Goal: Transaction & Acquisition: Purchase product/service

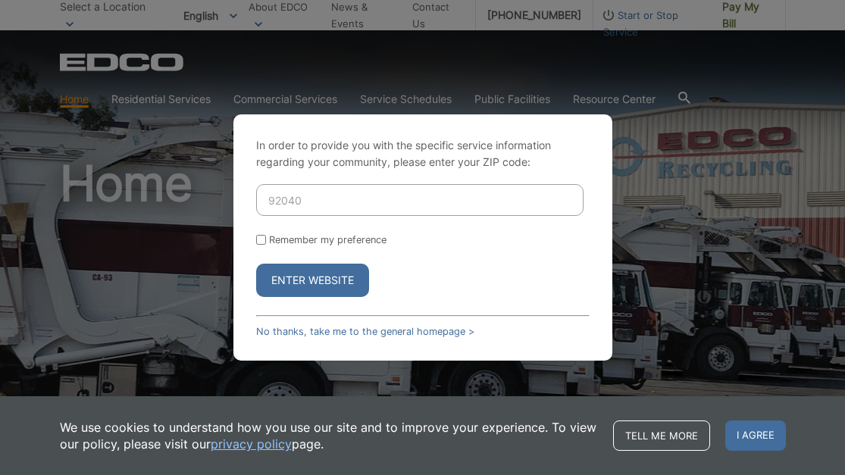
type input "92040"
click at [328, 279] on button "Enter Website" at bounding box center [312, 280] width 113 height 33
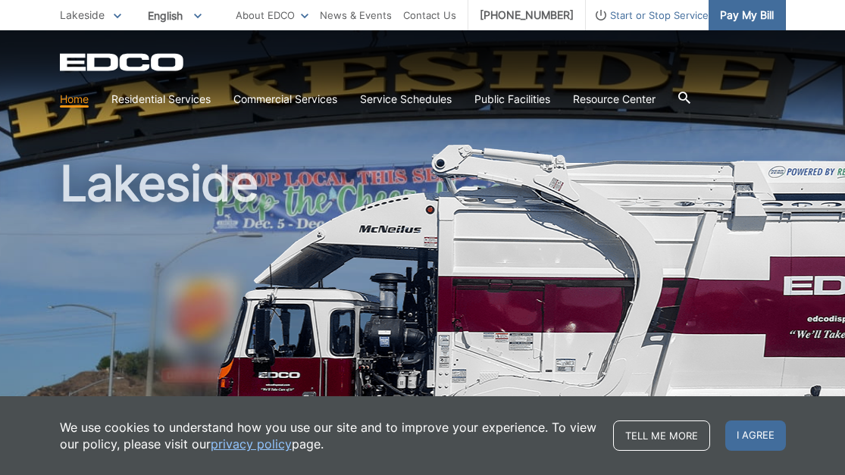
click at [728, 22] on span "Pay My Bill" at bounding box center [747, 15] width 54 height 17
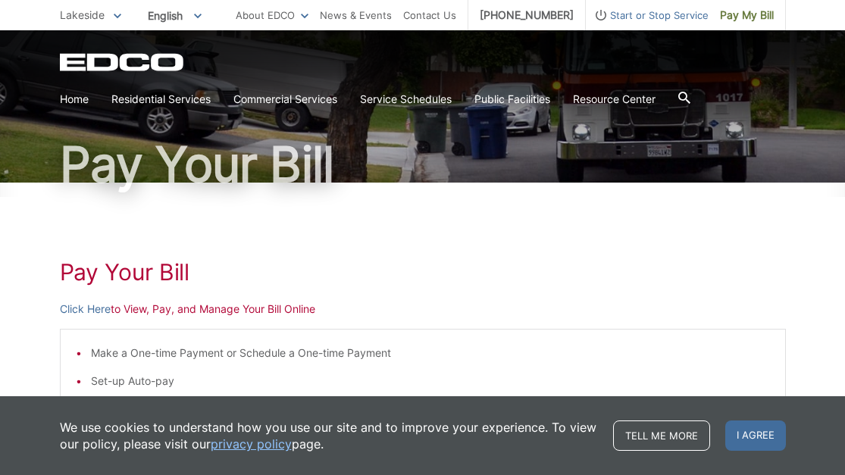
scroll to position [95, 0]
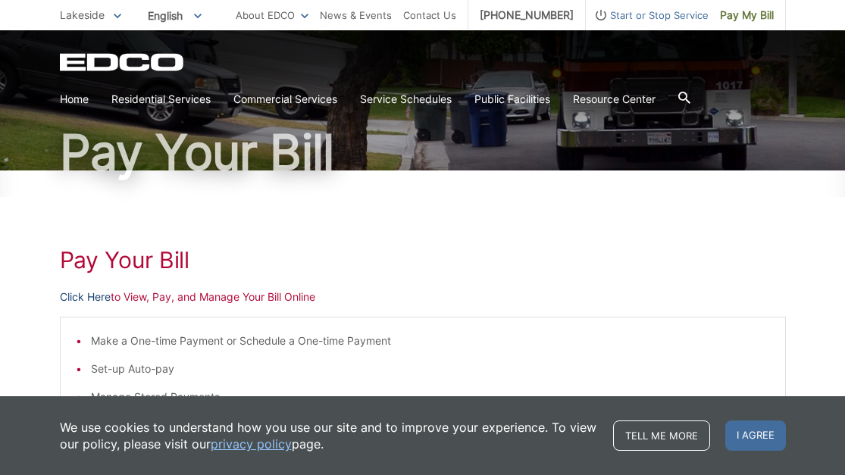
click at [92, 293] on link "Click Here" at bounding box center [85, 297] width 51 height 17
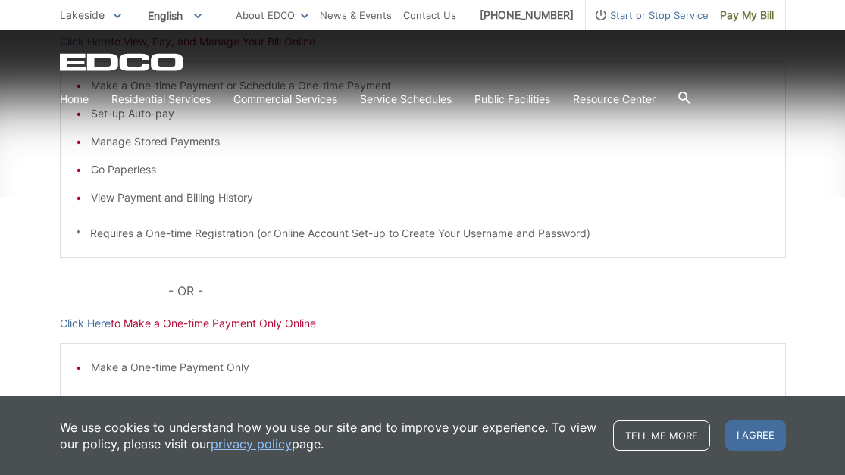
scroll to position [351, 0]
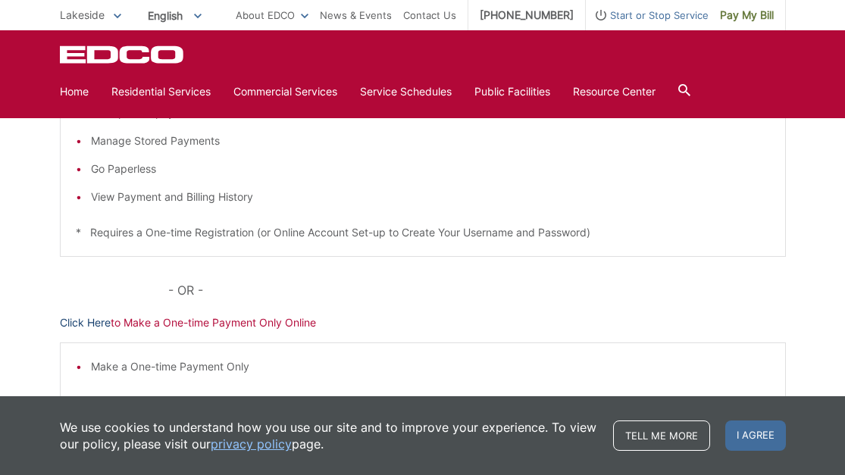
click at [101, 324] on link "Click Here" at bounding box center [85, 323] width 51 height 17
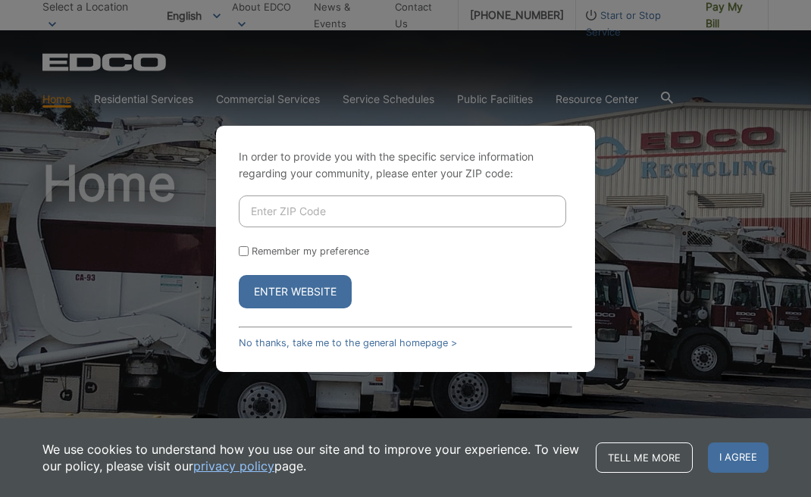
click at [327, 212] on input "Enter ZIP Code" at bounding box center [402, 212] width 327 height 32
type input "92040"
click at [303, 296] on button "Enter Website" at bounding box center [295, 291] width 113 height 33
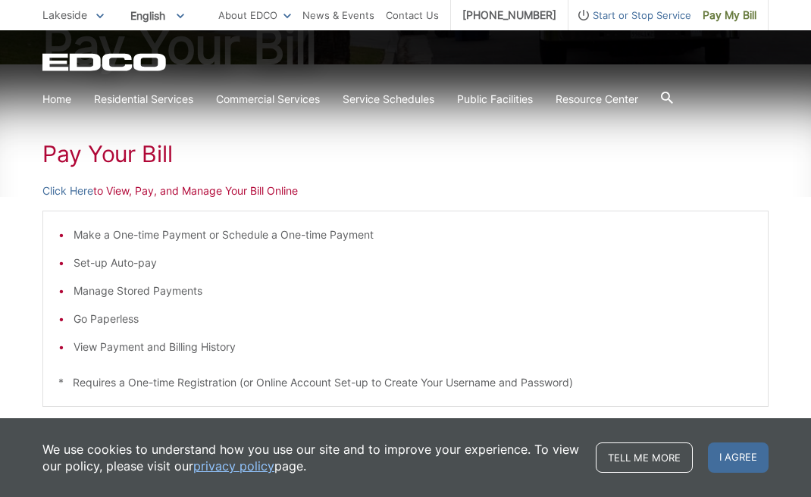
scroll to position [203, 0]
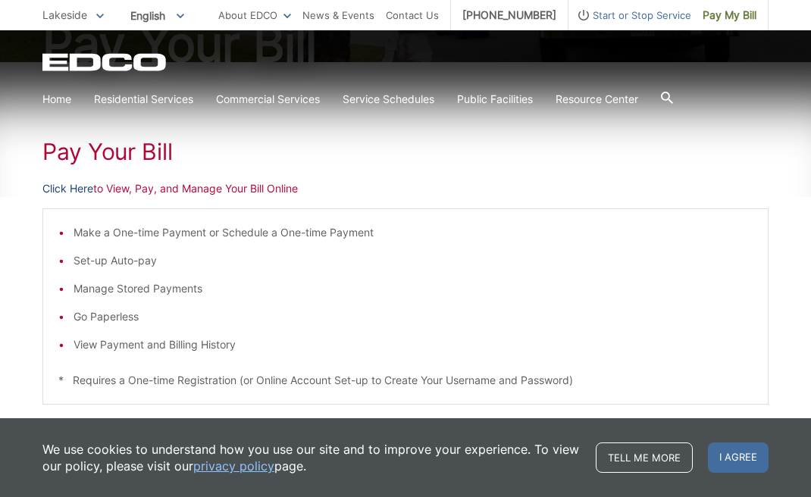
click at [80, 184] on link "Click Here" at bounding box center [67, 188] width 51 height 17
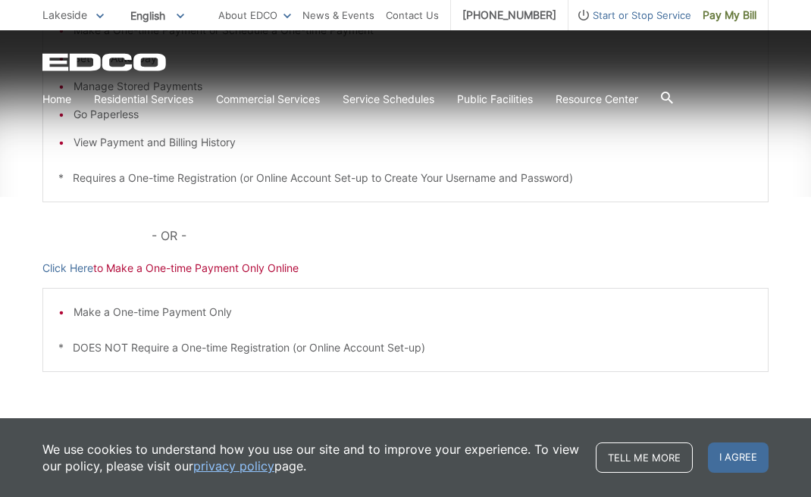
scroll to position [422, 0]
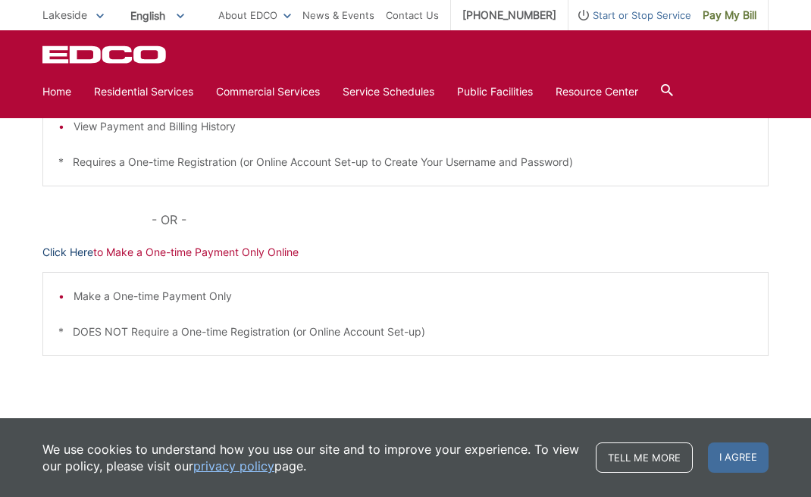
click at [75, 254] on link "Click Here" at bounding box center [67, 252] width 51 height 17
